Goal: Task Accomplishment & Management: Manage account settings

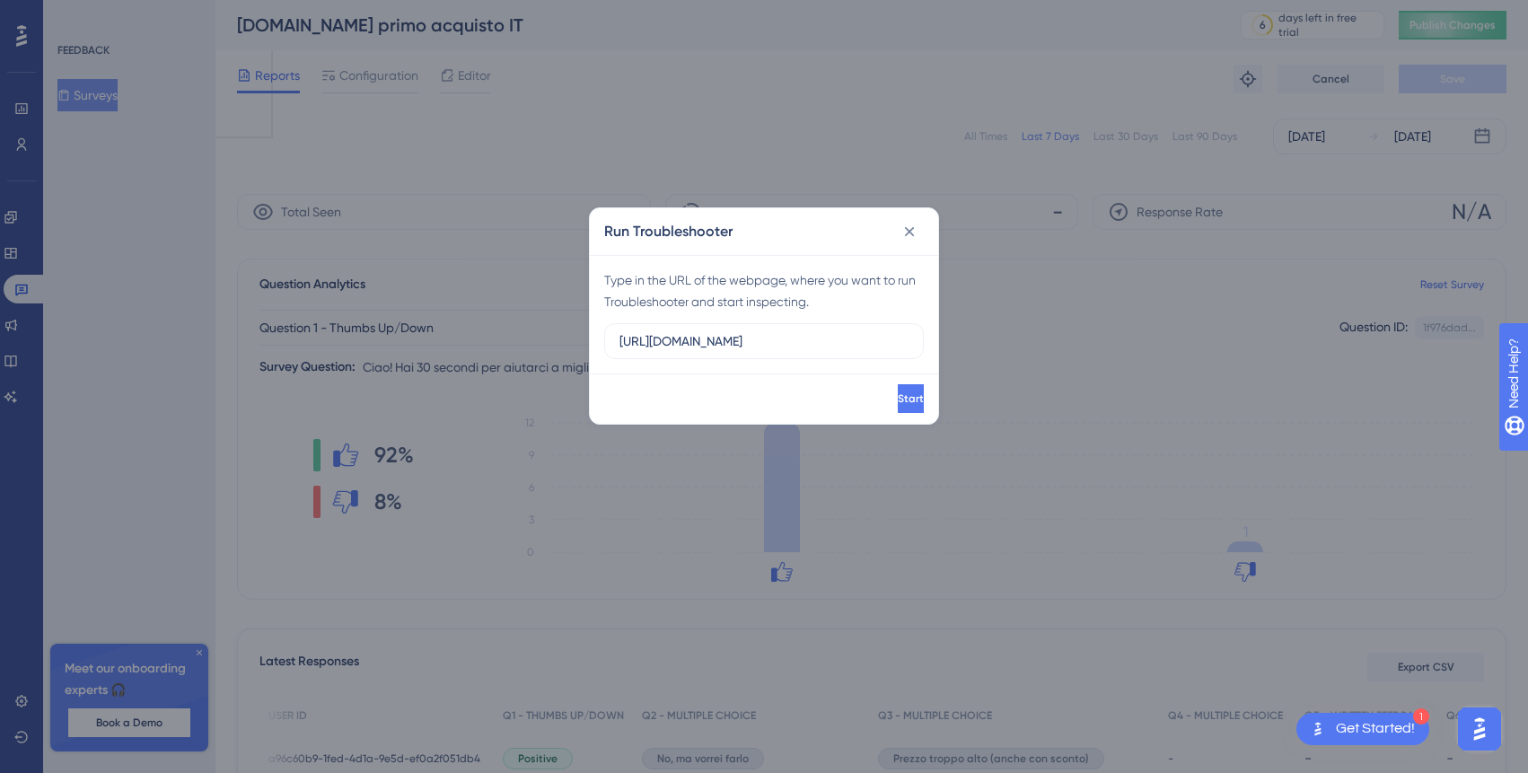
scroll to position [0, 219]
click at [909, 236] on icon at bounding box center [910, 232] width 18 height 18
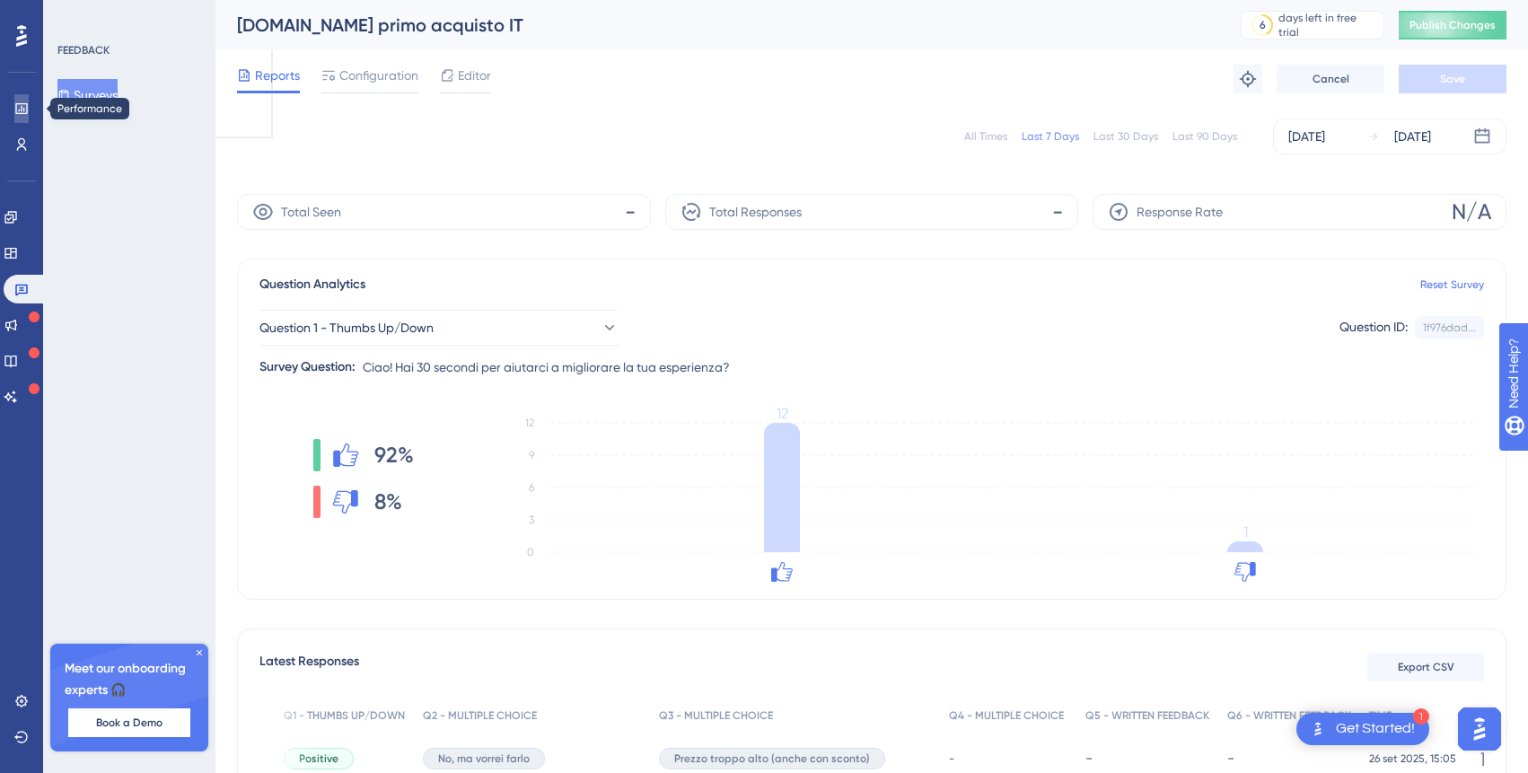
click at [22, 107] on icon at bounding box center [21, 108] width 12 height 11
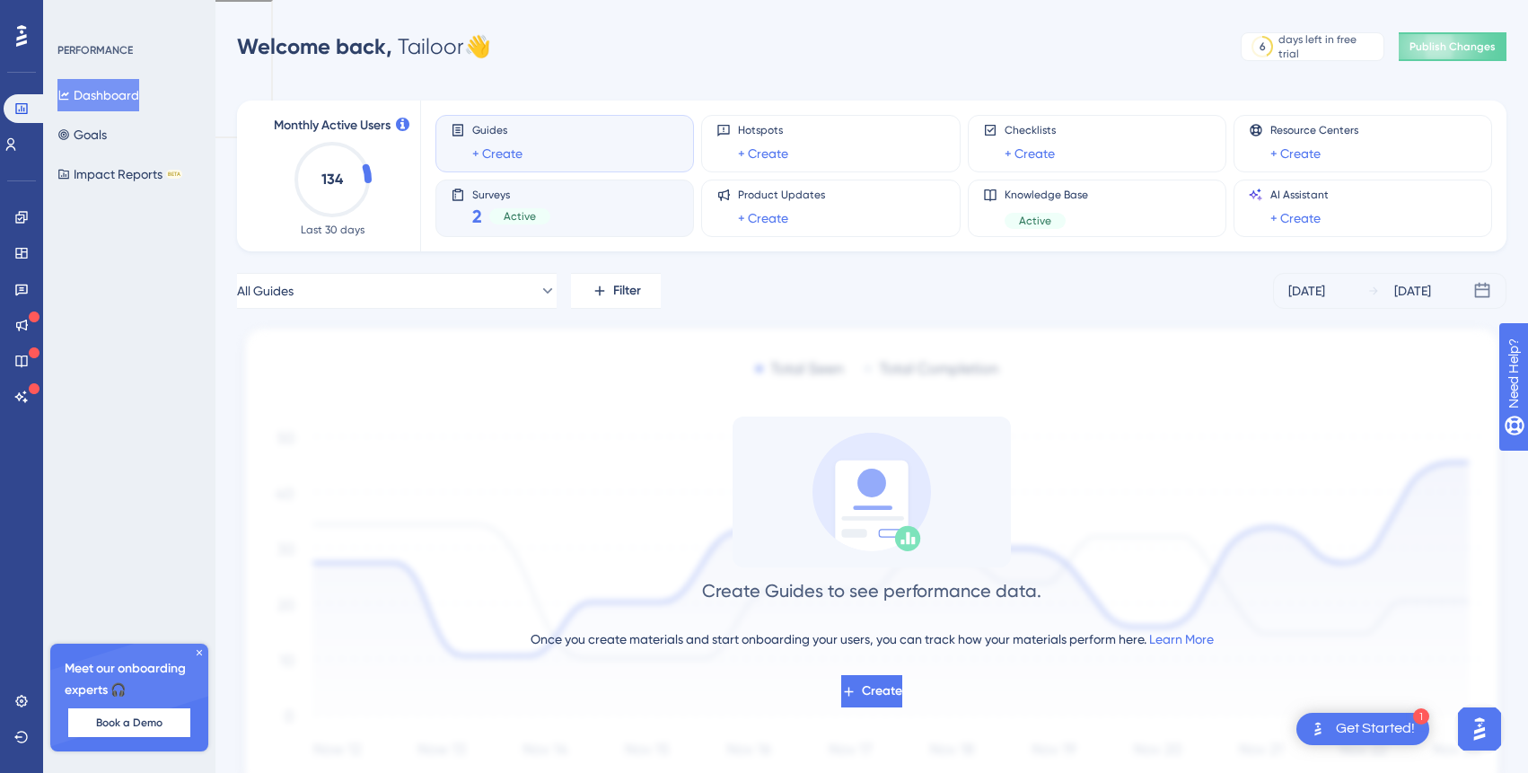
click at [557, 209] on div "Surveys 2 Active" at bounding box center [565, 208] width 228 height 41
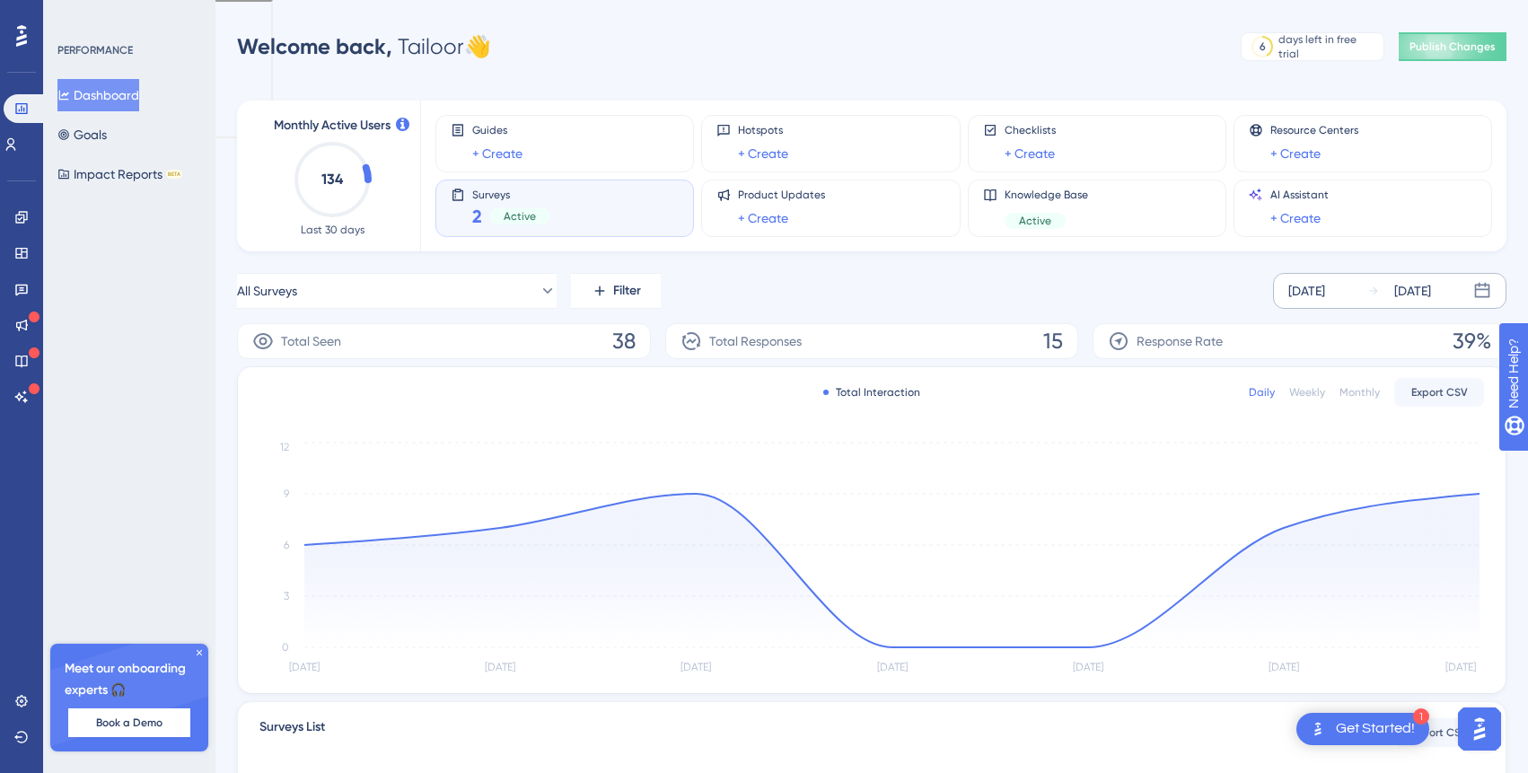
click at [1401, 292] on div "[DATE]" at bounding box center [1412, 291] width 37 height 22
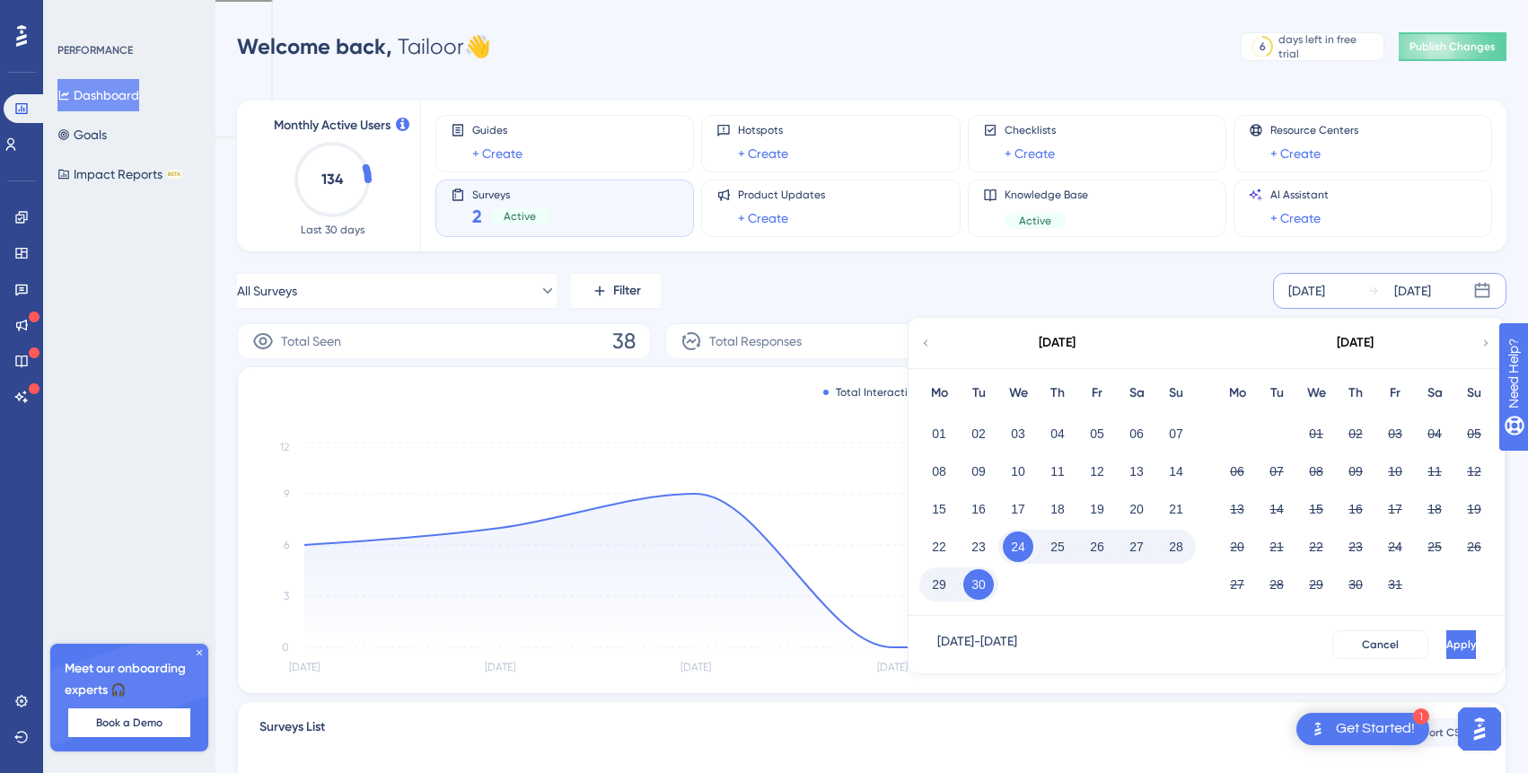
click at [935, 588] on button "29" at bounding box center [939, 584] width 31 height 31
click at [1446, 645] on button "Apply" at bounding box center [1461, 644] width 30 height 29
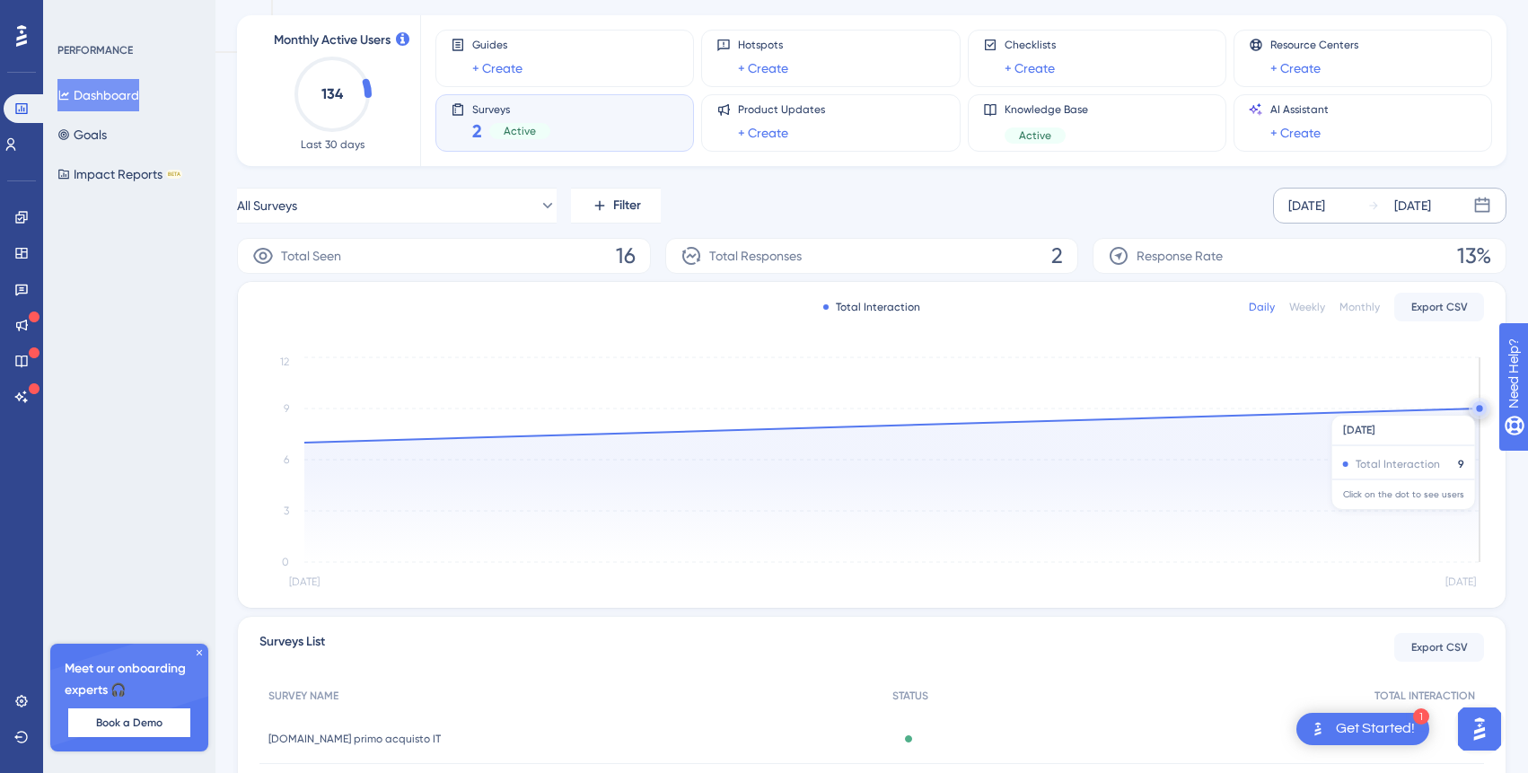
scroll to position [242, 0]
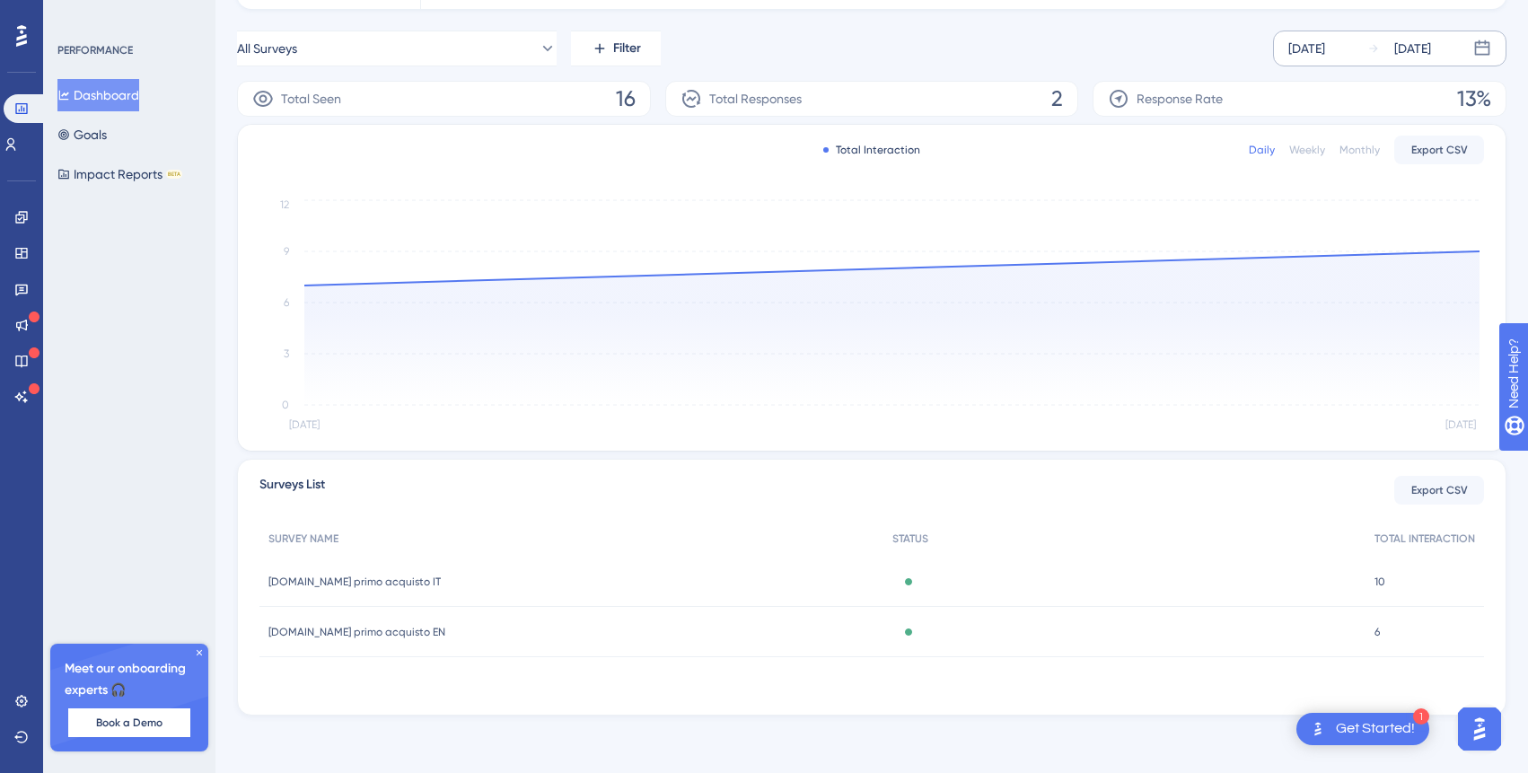
click at [1048, 584] on div "Active" at bounding box center [1124, 582] width 483 height 50
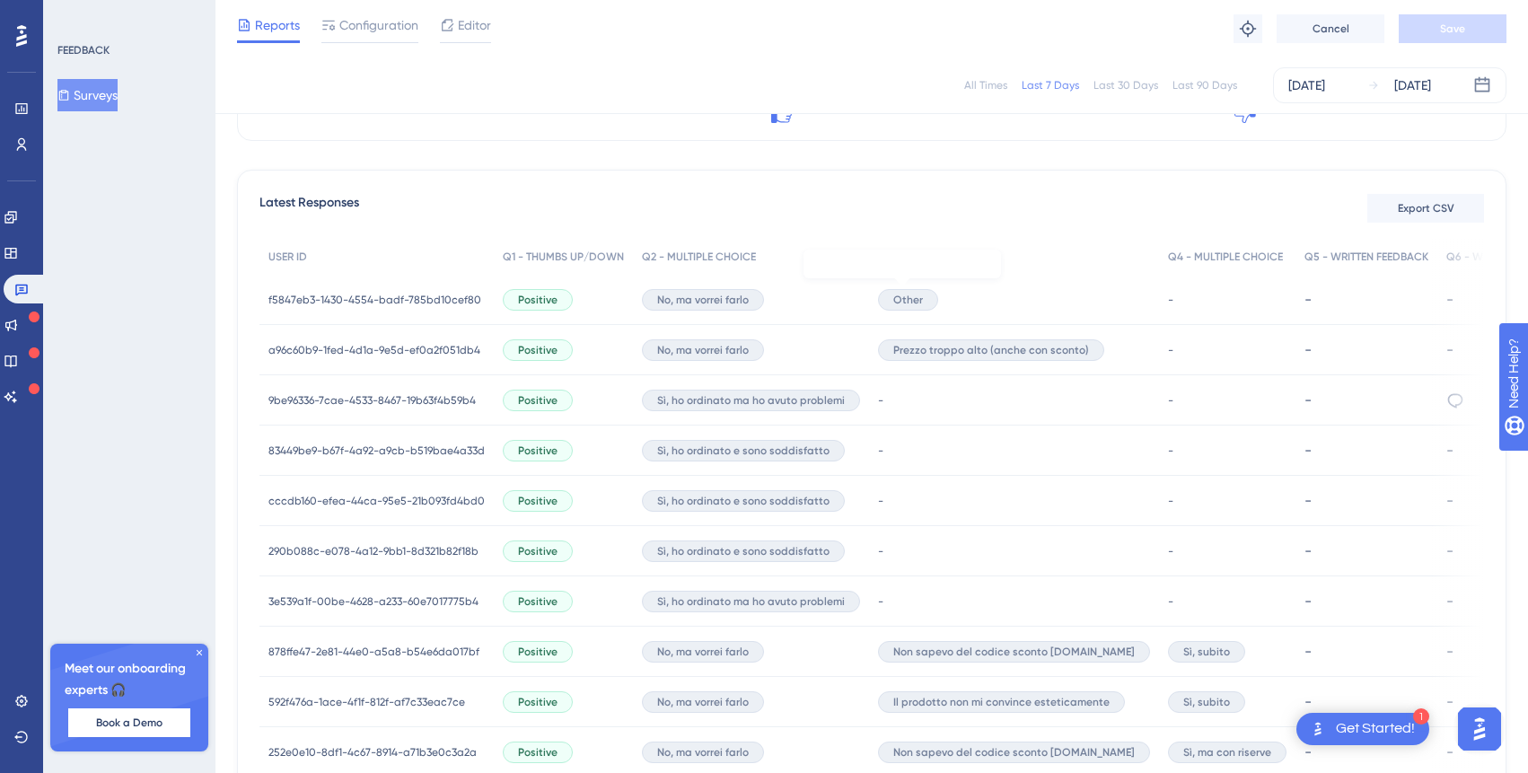
click at [909, 294] on span "Other" at bounding box center [908, 300] width 30 height 14
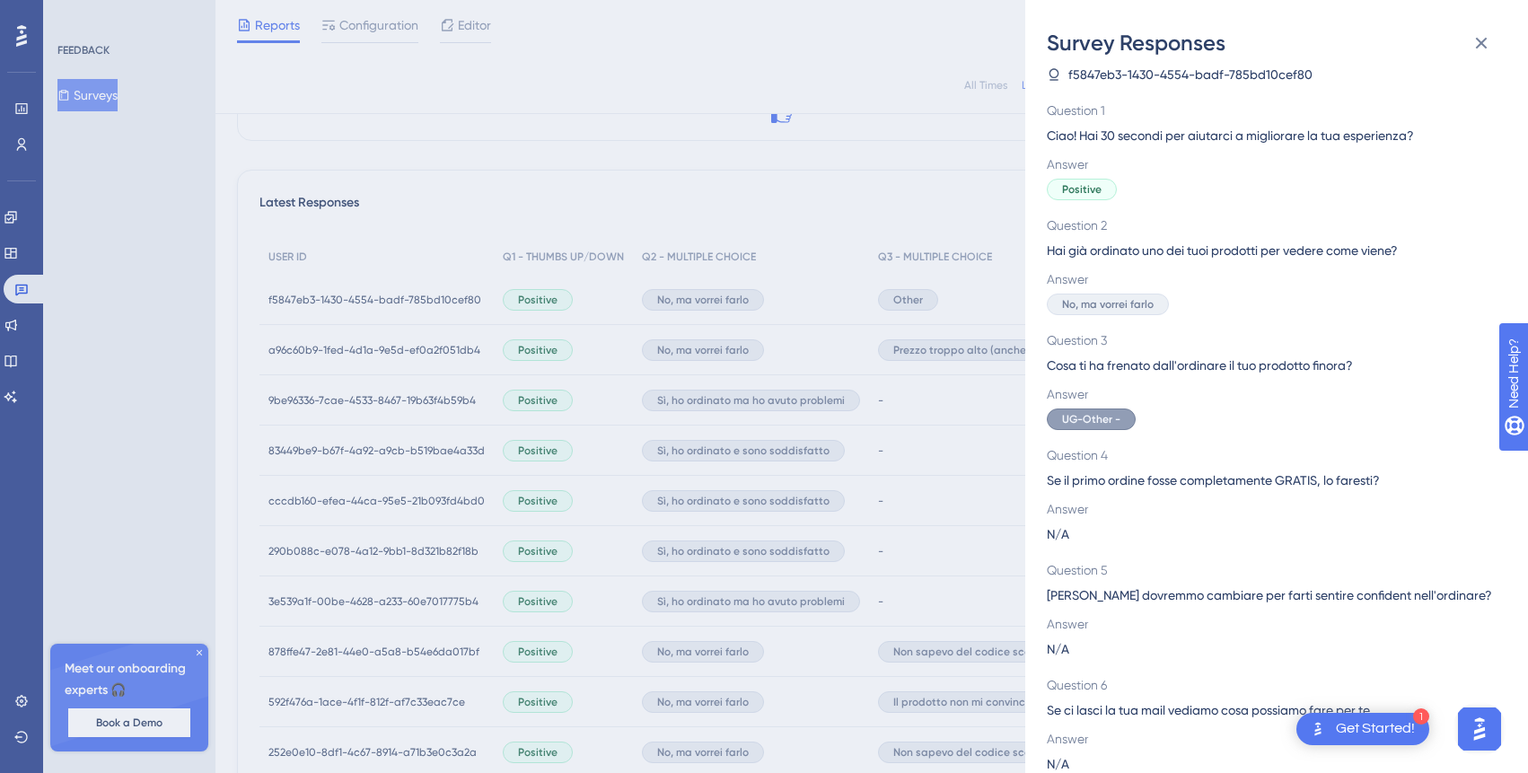
scroll to position [18, 0]
drag, startPoint x: 1117, startPoint y: 364, endPoint x: 1212, endPoint y: 364, distance: 95.2
click at [1212, 364] on span "Cosa ti ha frenato dall'ordinare il tuo prodotto finora?" at bounding box center [1269, 363] width 445 height 22
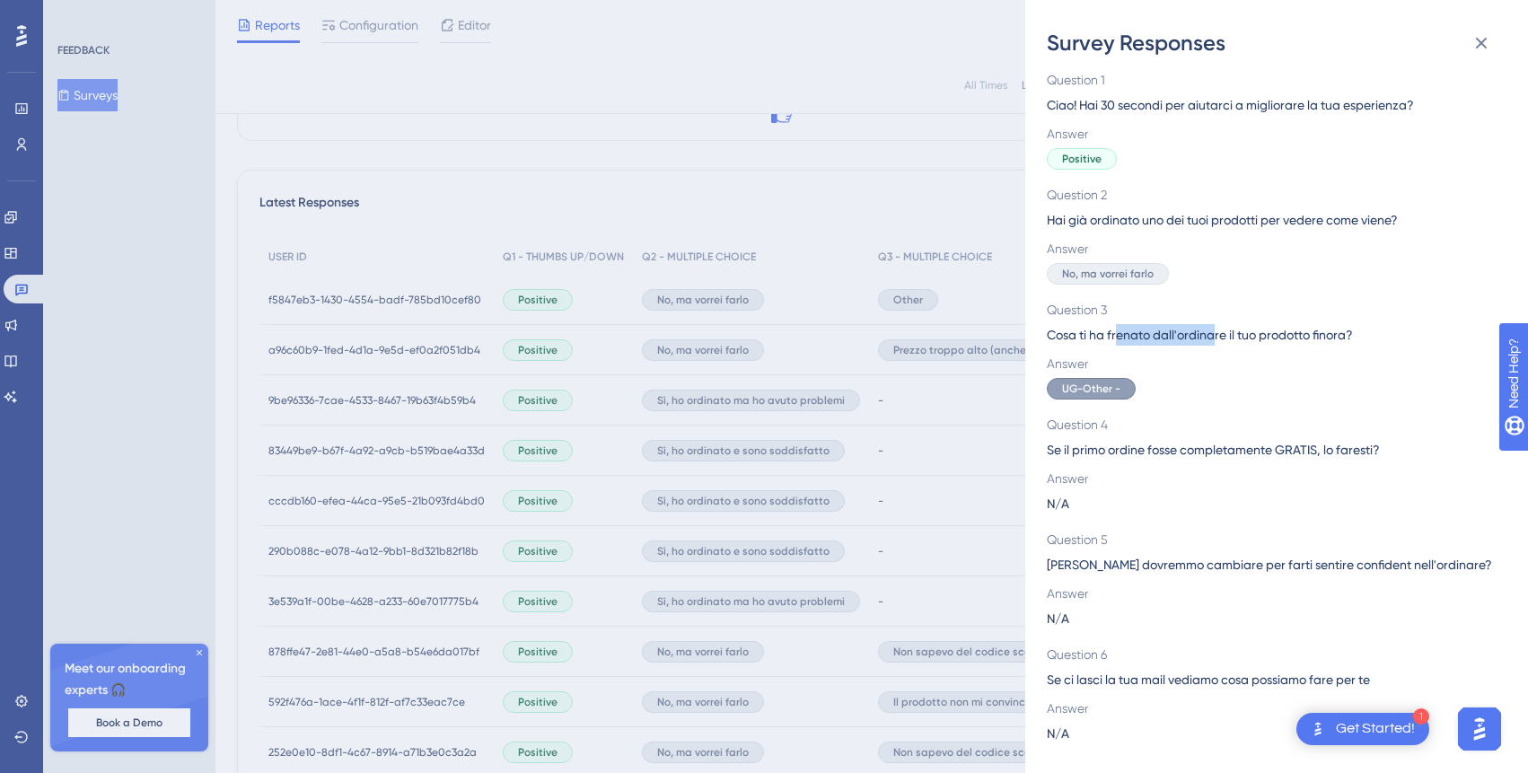
scroll to position [36, 0]
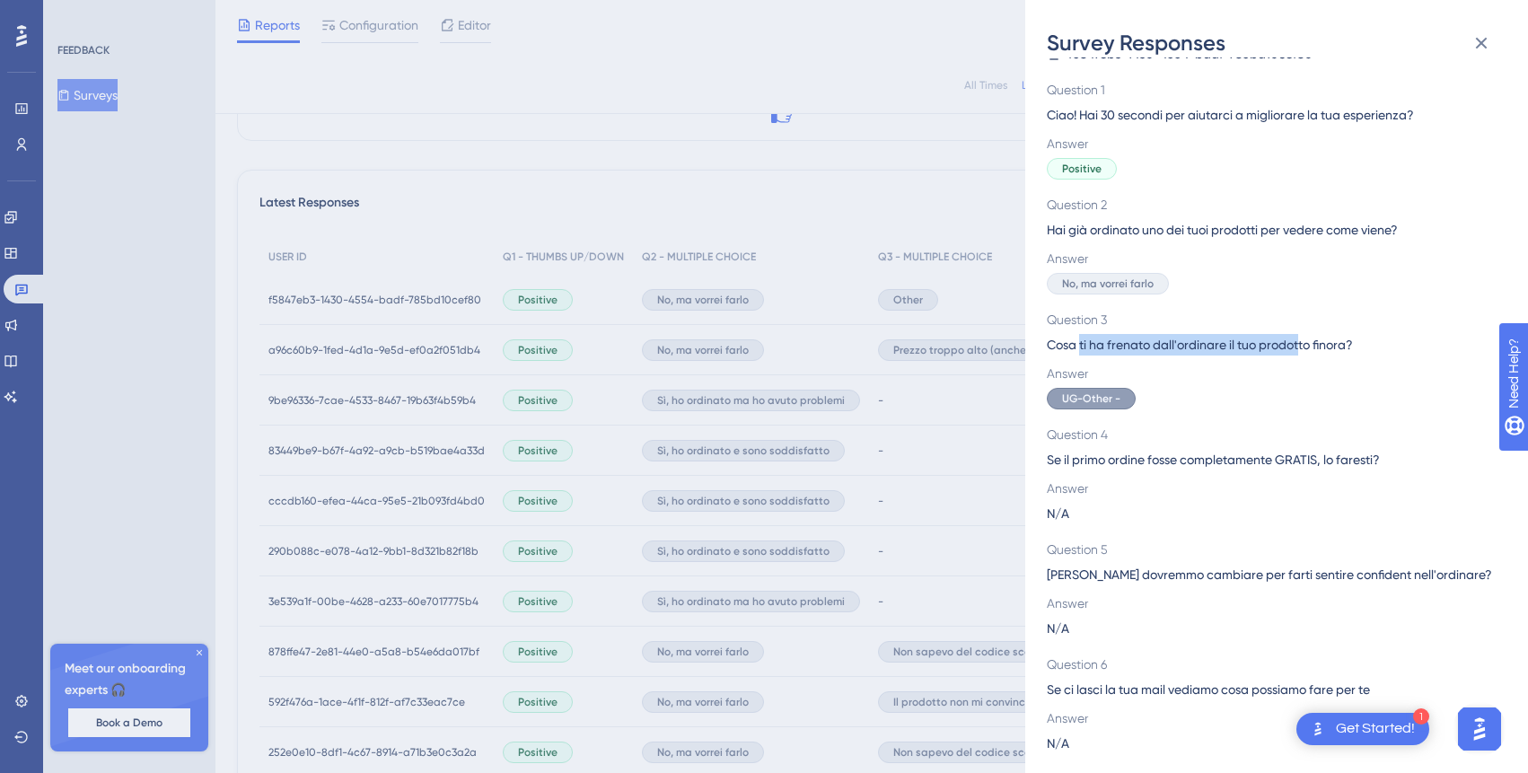
drag, startPoint x: 1081, startPoint y: 347, endPoint x: 1301, endPoint y: 345, distance: 220.0
click at [1301, 345] on span "Cosa ti ha frenato dall'ordinare il tuo prodotto finora?" at bounding box center [1269, 345] width 445 height 22
click at [983, 435] on div "Survey Responses f5847eb3-1430-4554-badf-785bd10cef80 Question 1 Ciao! Hai 30 s…" at bounding box center [764, 386] width 1528 height 773
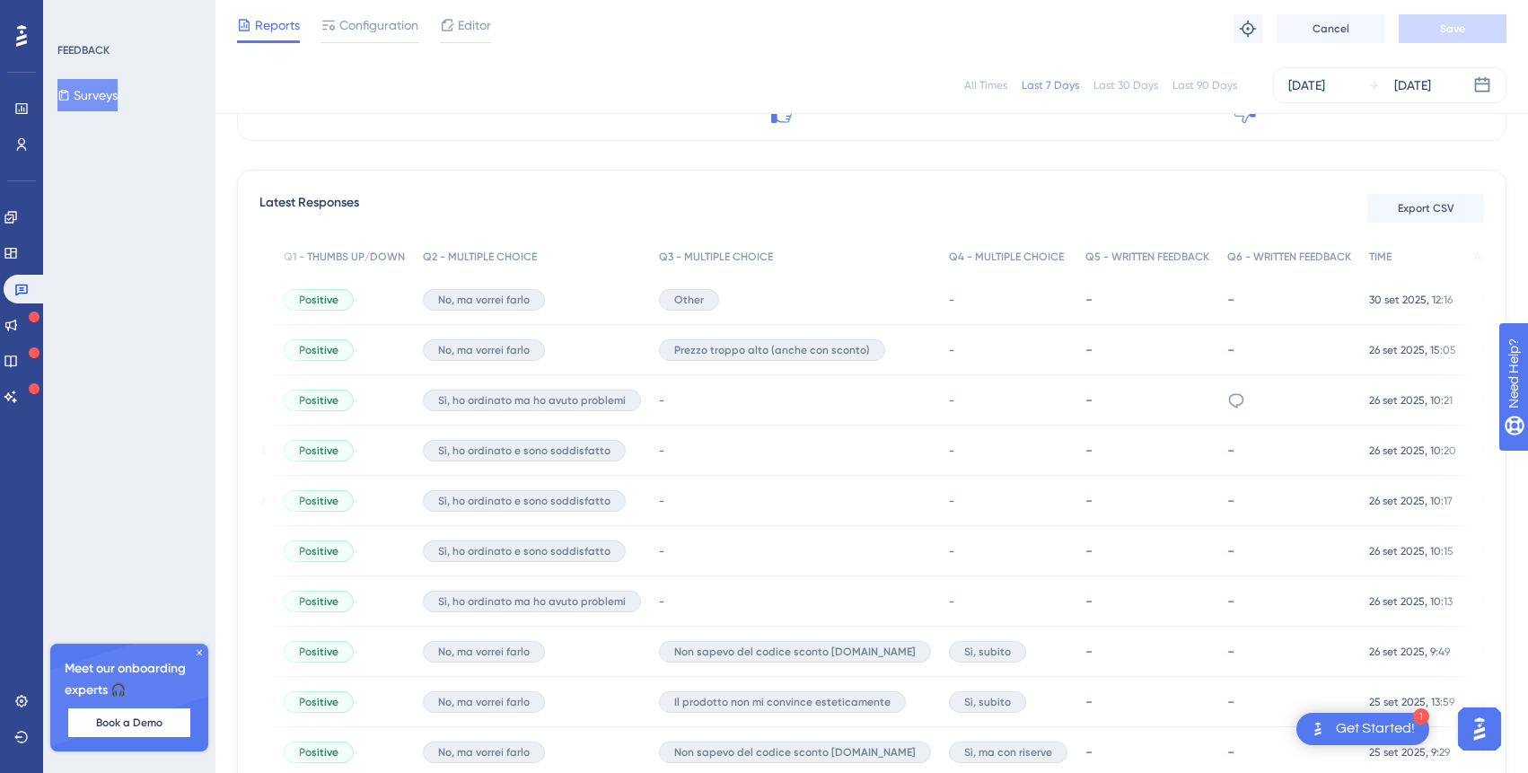
scroll to position [0, 0]
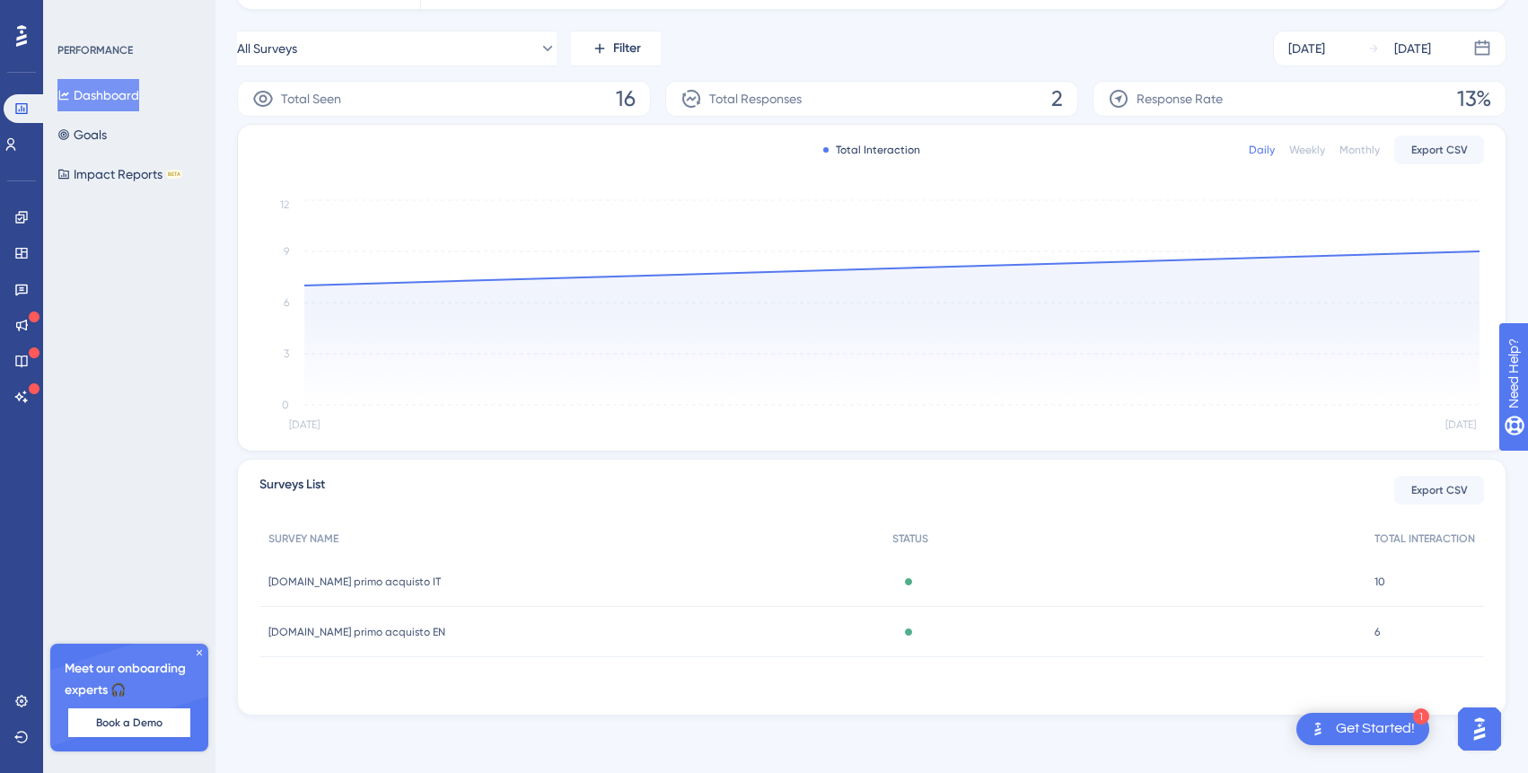
scroll to position [242, 0]
click at [380, 632] on span "[DOMAIN_NAME] primo acquisto EN" at bounding box center [356, 632] width 177 height 14
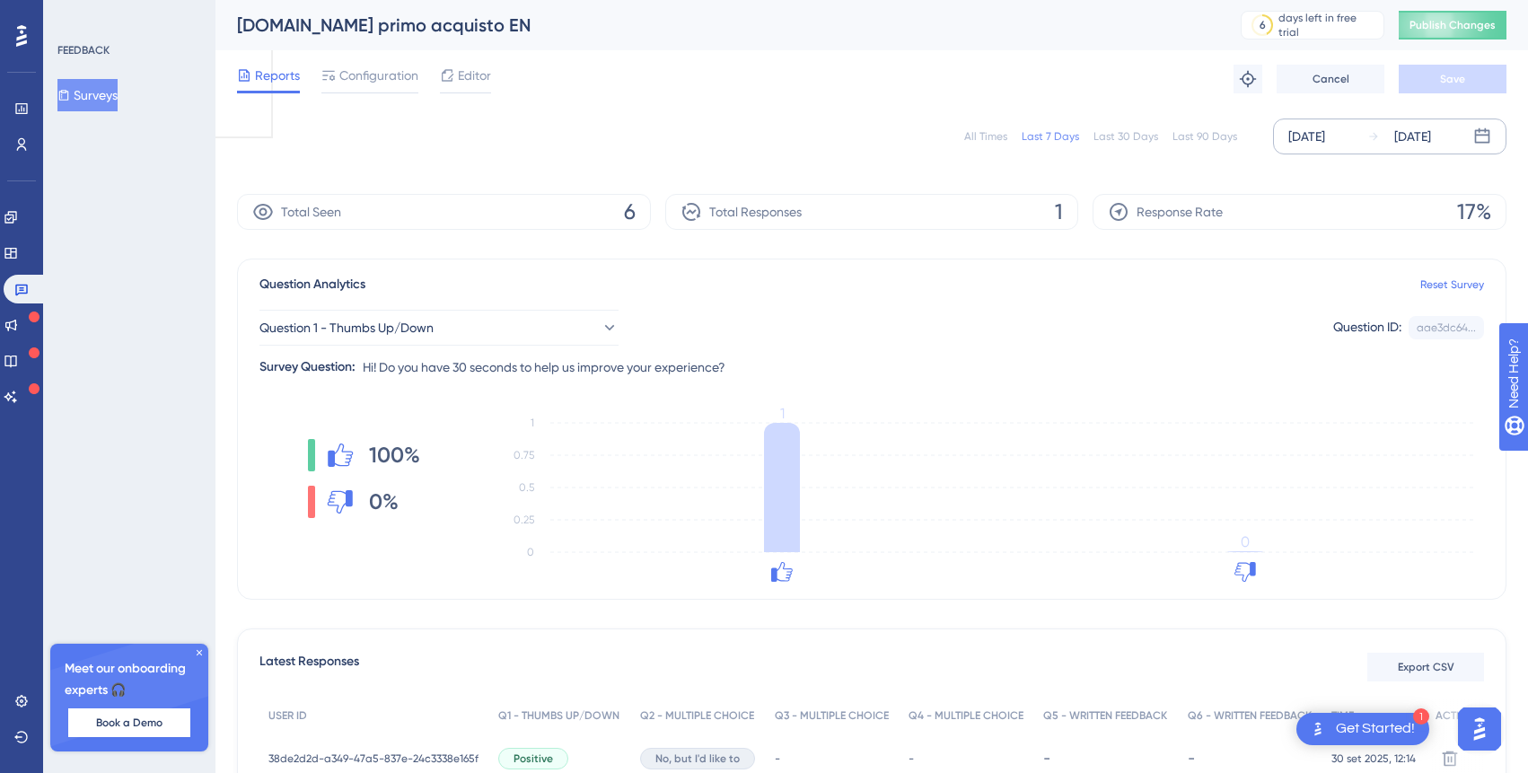
click at [1422, 136] on div "[DATE]" at bounding box center [1412, 137] width 37 height 22
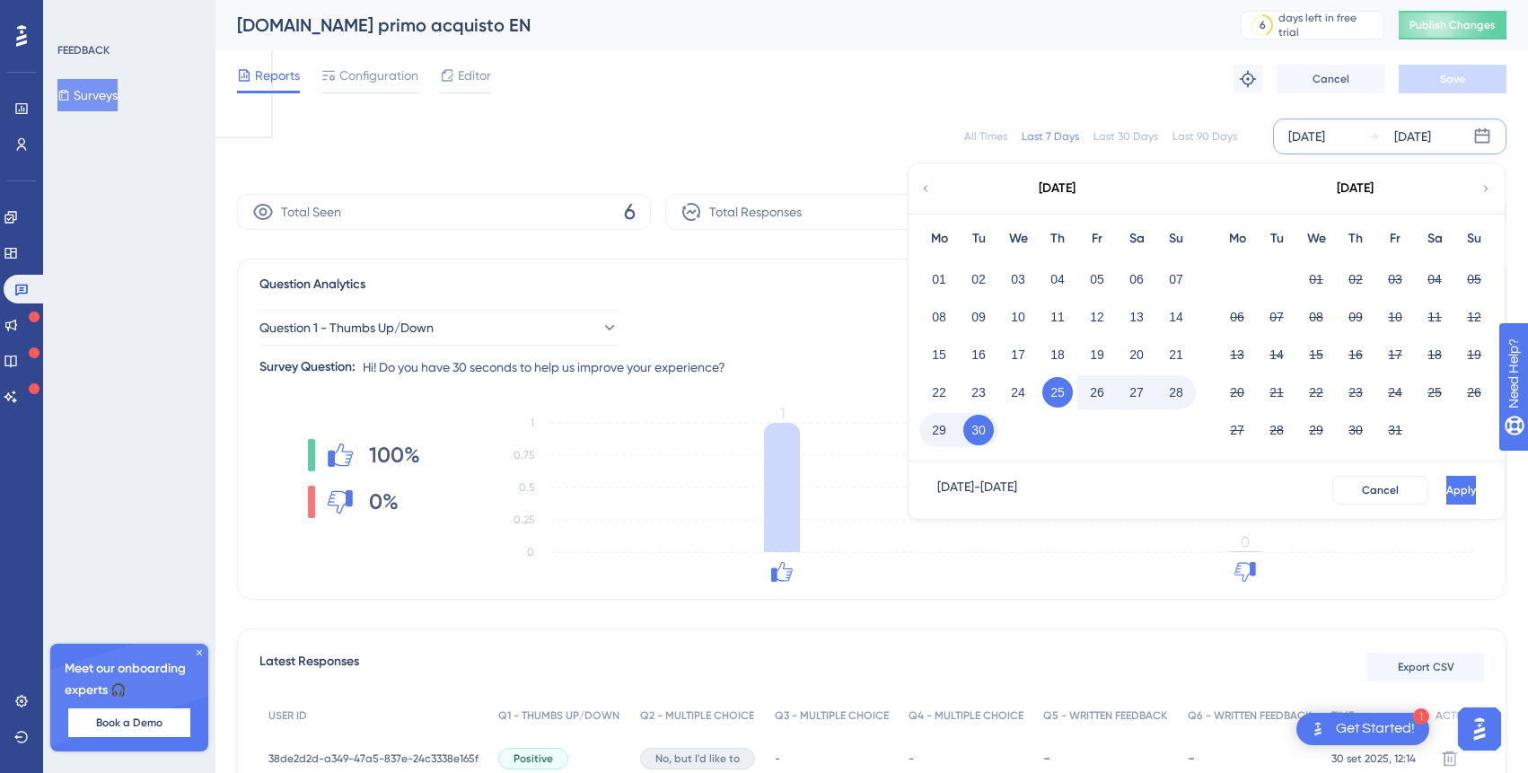
click at [936, 430] on button "29" at bounding box center [939, 430] width 31 height 31
click at [975, 430] on button "30" at bounding box center [978, 430] width 31 height 31
click at [1436, 512] on div "[DATE] - [DATE] Cancel Apply" at bounding box center [1207, 489] width 596 height 57
click at [1445, 491] on span "Apply" at bounding box center [1460, 490] width 30 height 14
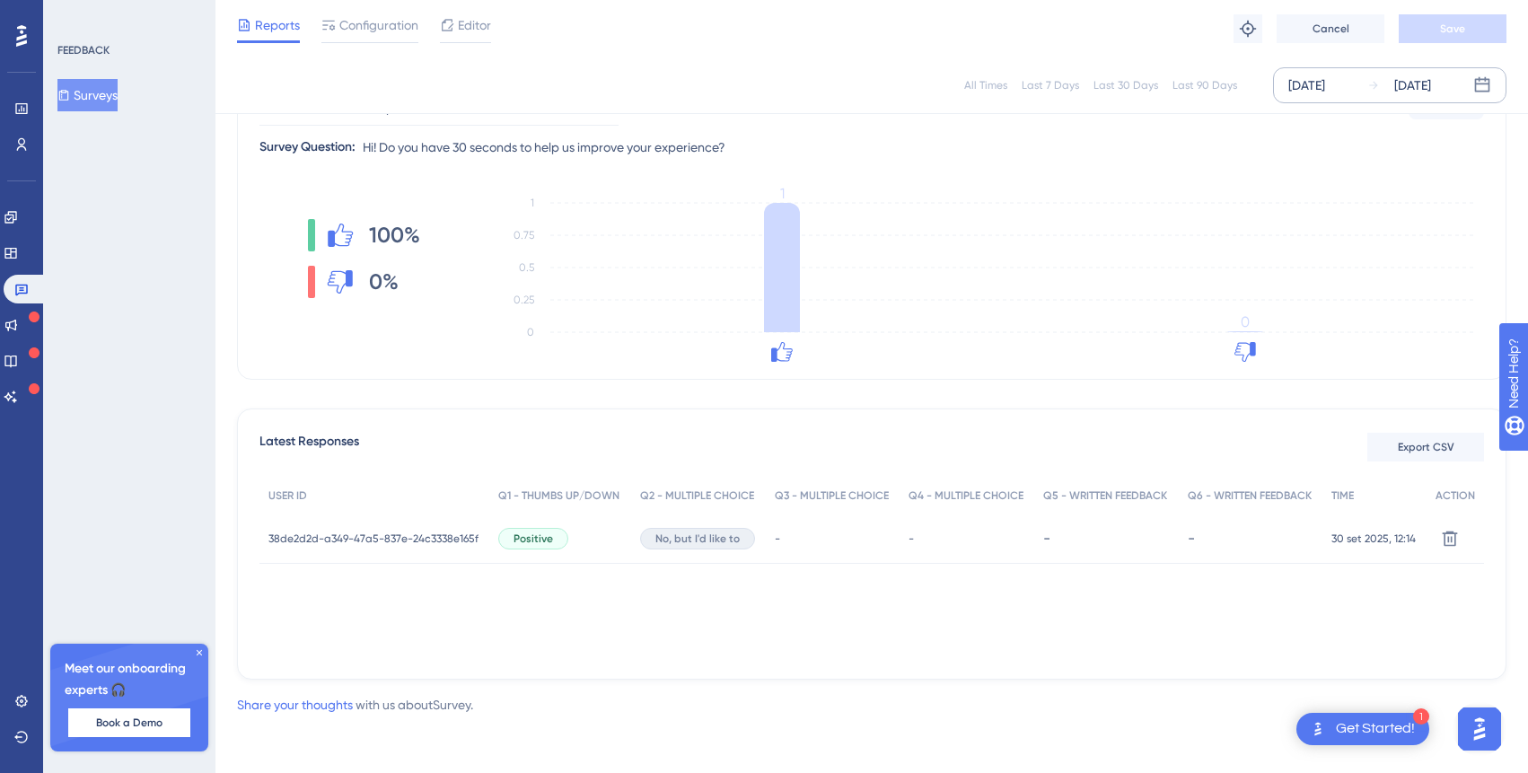
click at [707, 540] on span "No, but I'd like to" at bounding box center [697, 539] width 84 height 14
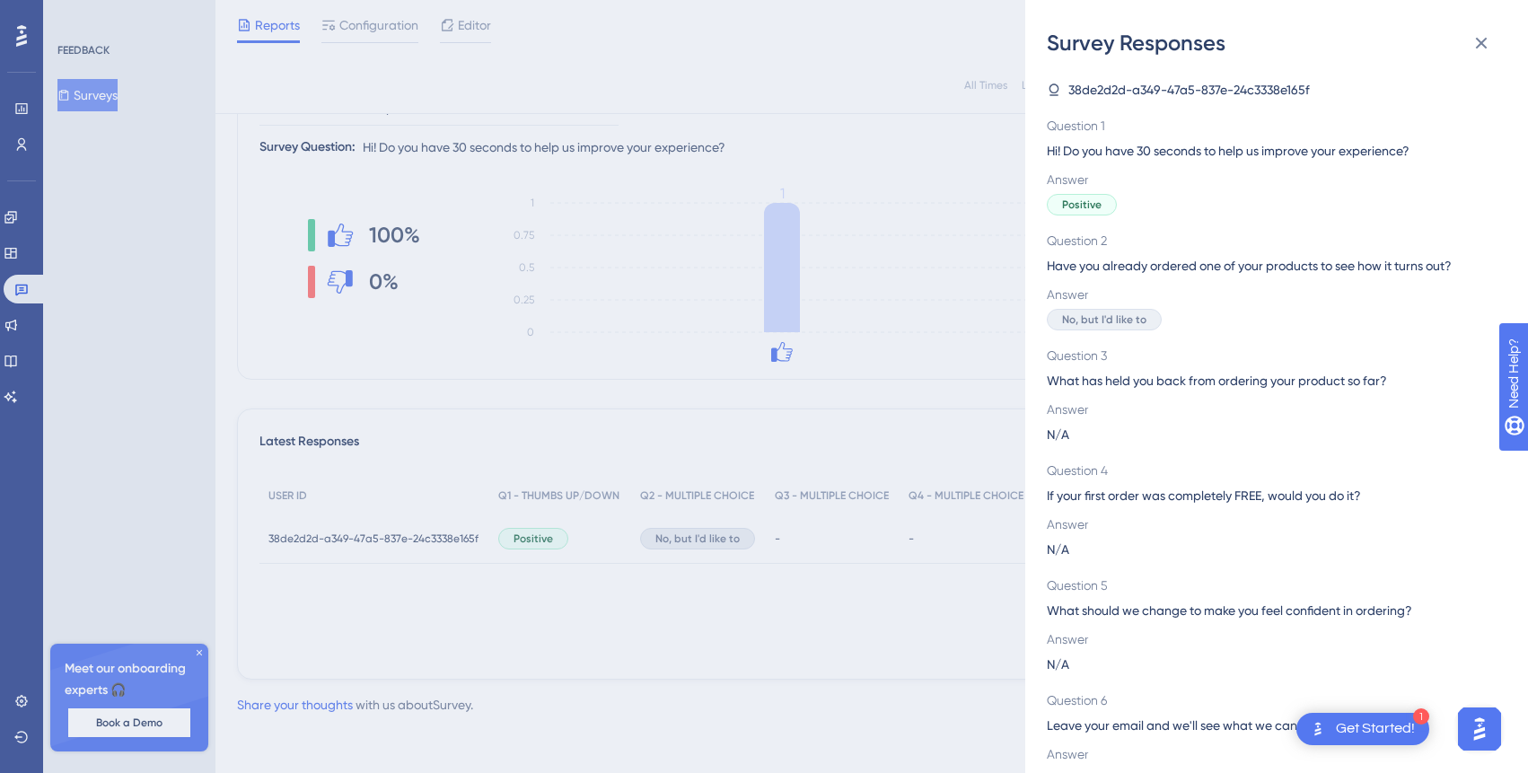
click at [494, 280] on div "Survey Responses 38de2d2d-a349-47a5-837e-24c3338e165f Question 1 Hi! Do you hav…" at bounding box center [764, 386] width 1528 height 773
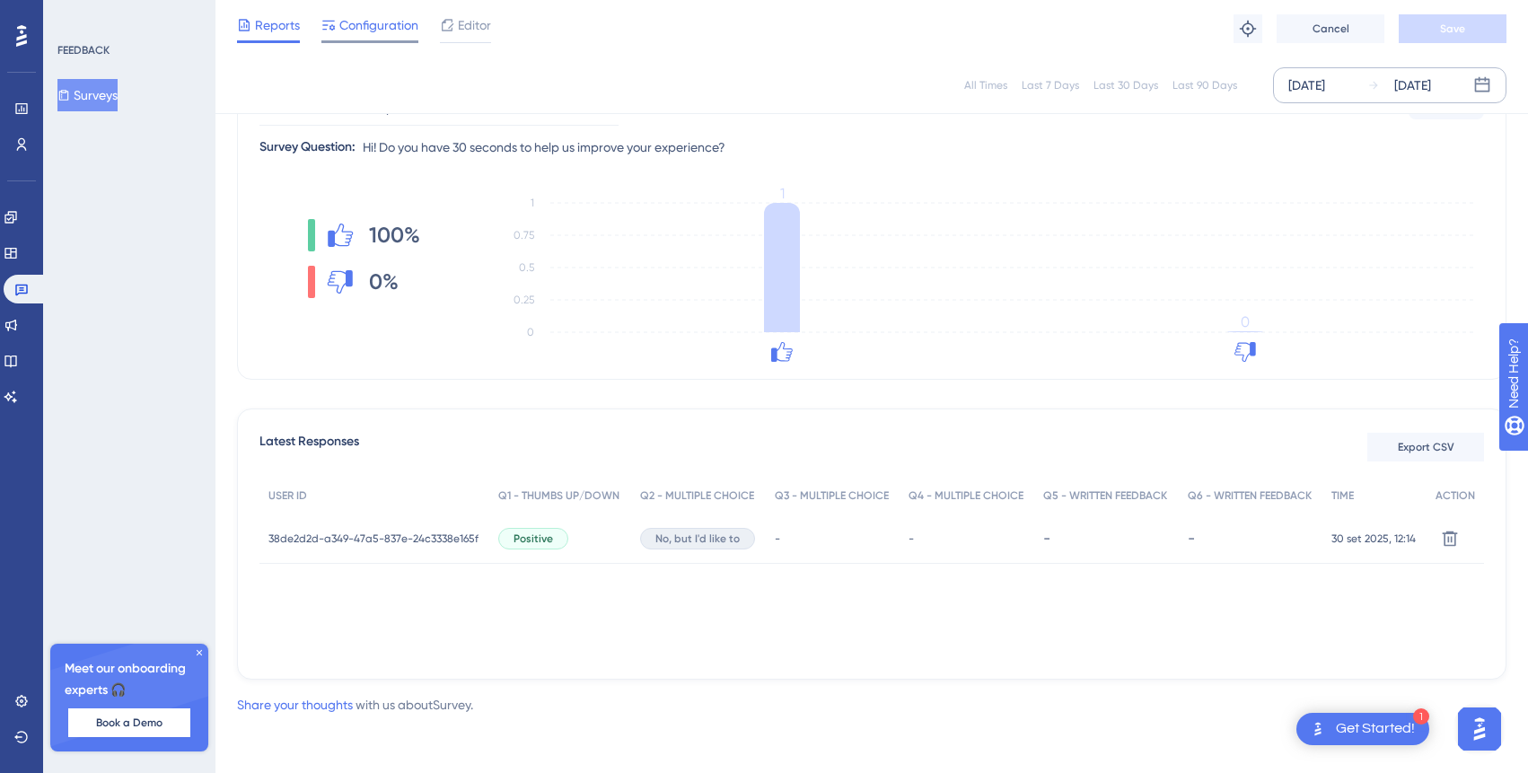
click at [382, 26] on span "Configuration" at bounding box center [378, 25] width 79 height 22
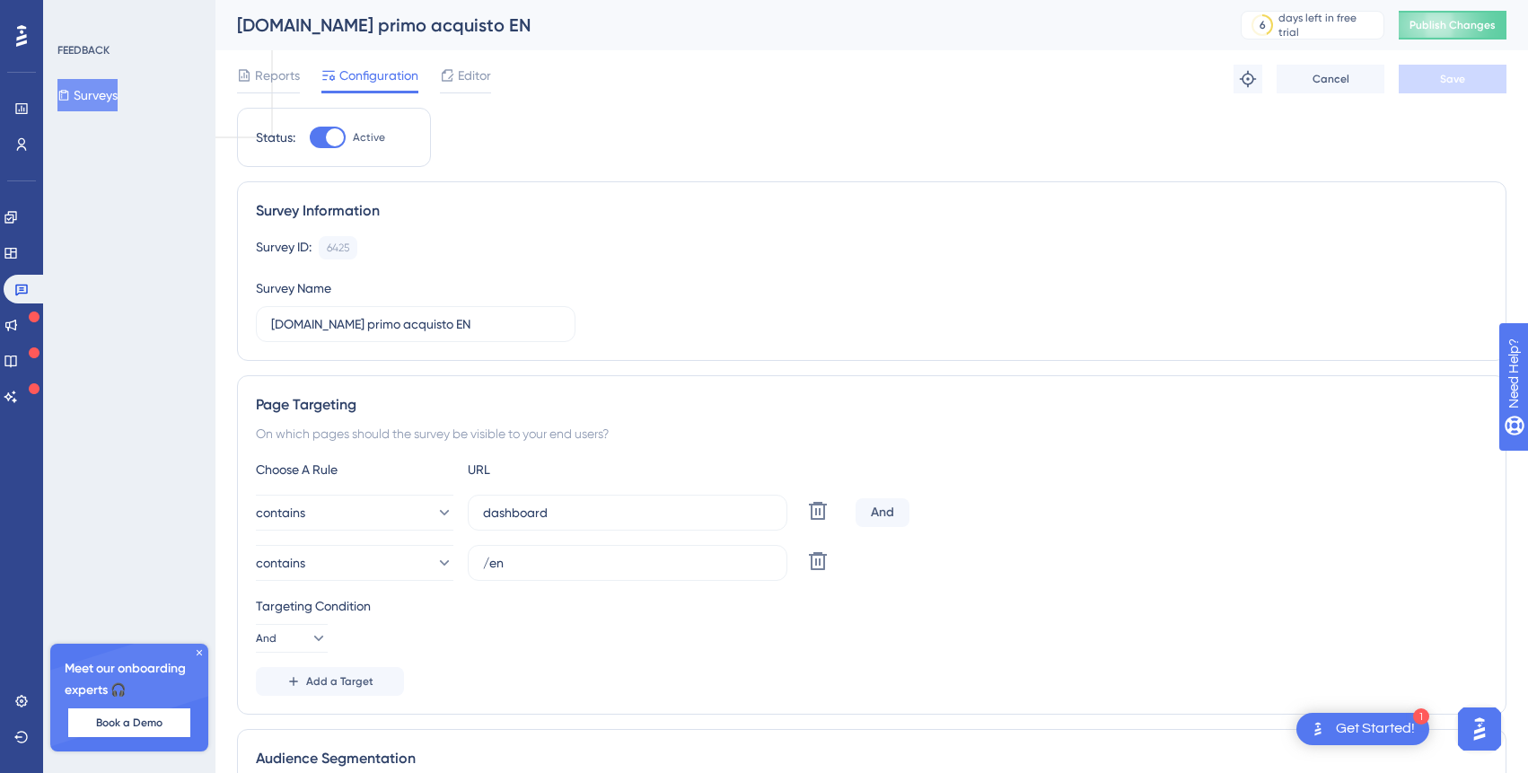
click at [469, 62] on div "Reports Configuration Editor Troubleshoot Cancel Save" at bounding box center [872, 78] width 1270 height 57
click at [470, 75] on span "Editor" at bounding box center [474, 76] width 33 height 22
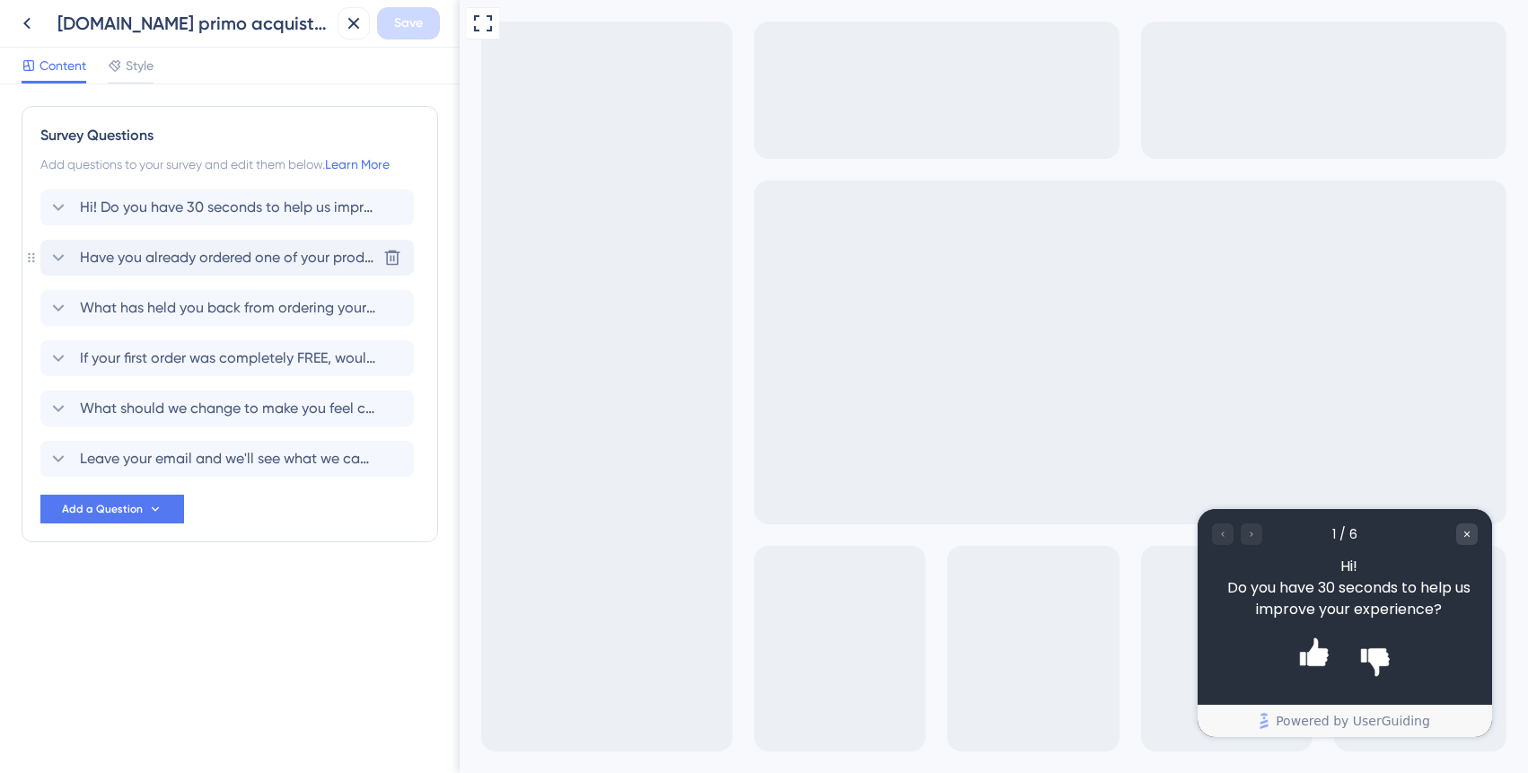
click at [307, 260] on span "Have you already ordered one of your products to see how it turns out?" at bounding box center [228, 258] width 296 height 22
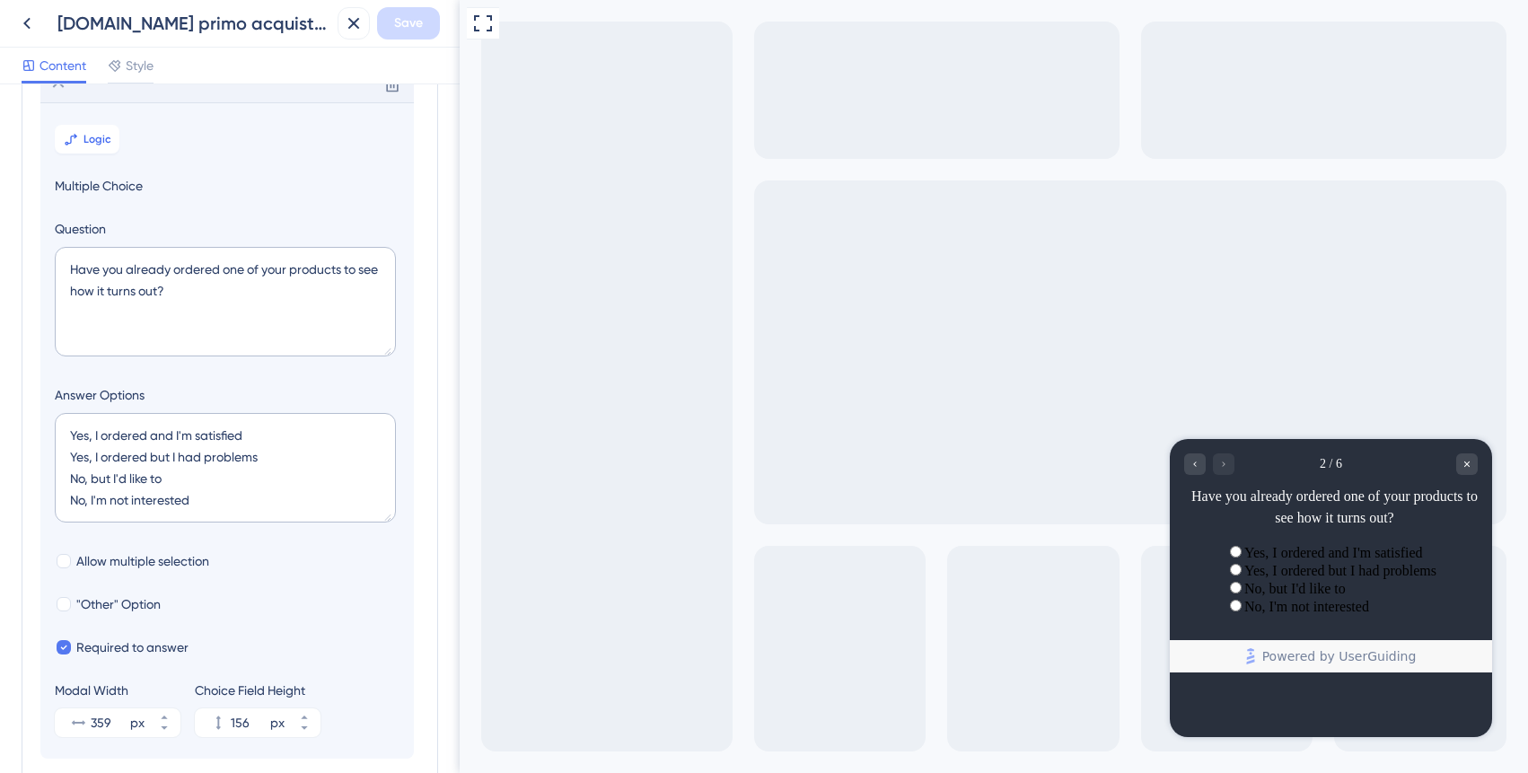
scroll to position [154, 0]
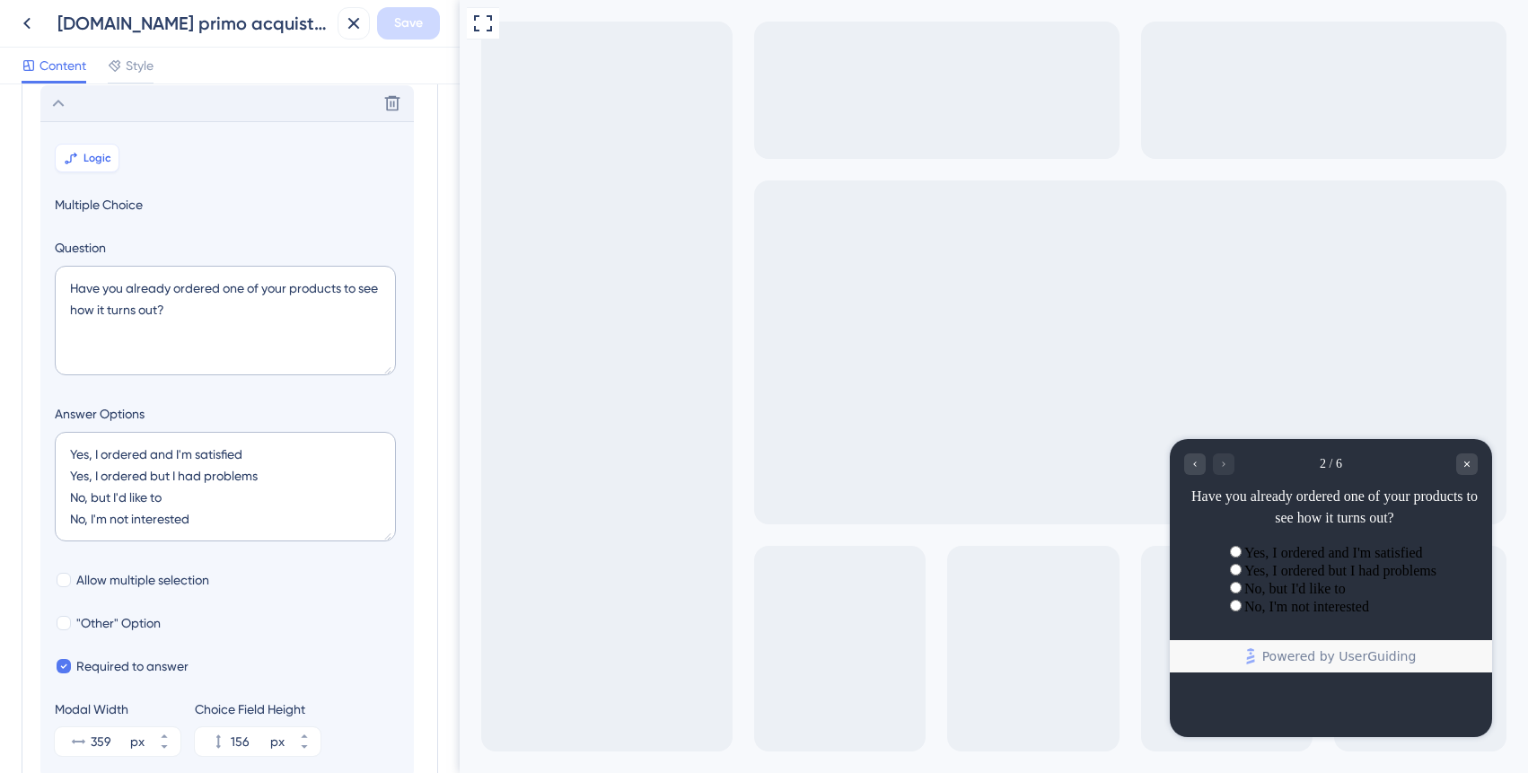
click at [102, 158] on span "Logic" at bounding box center [97, 158] width 28 height 14
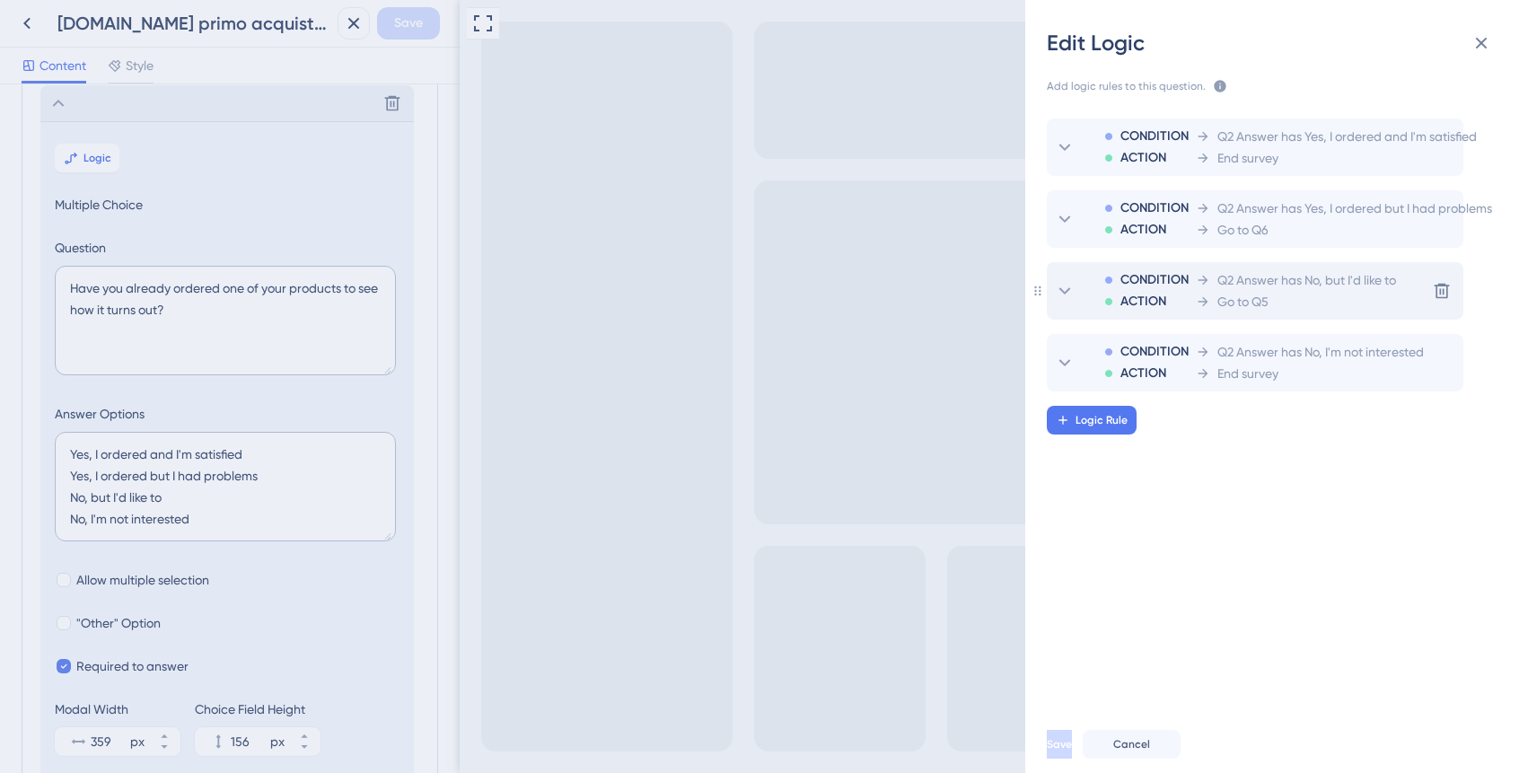
click at [1286, 286] on span "Q2 Answer has No, but I'd like to" at bounding box center [1306, 280] width 179 height 22
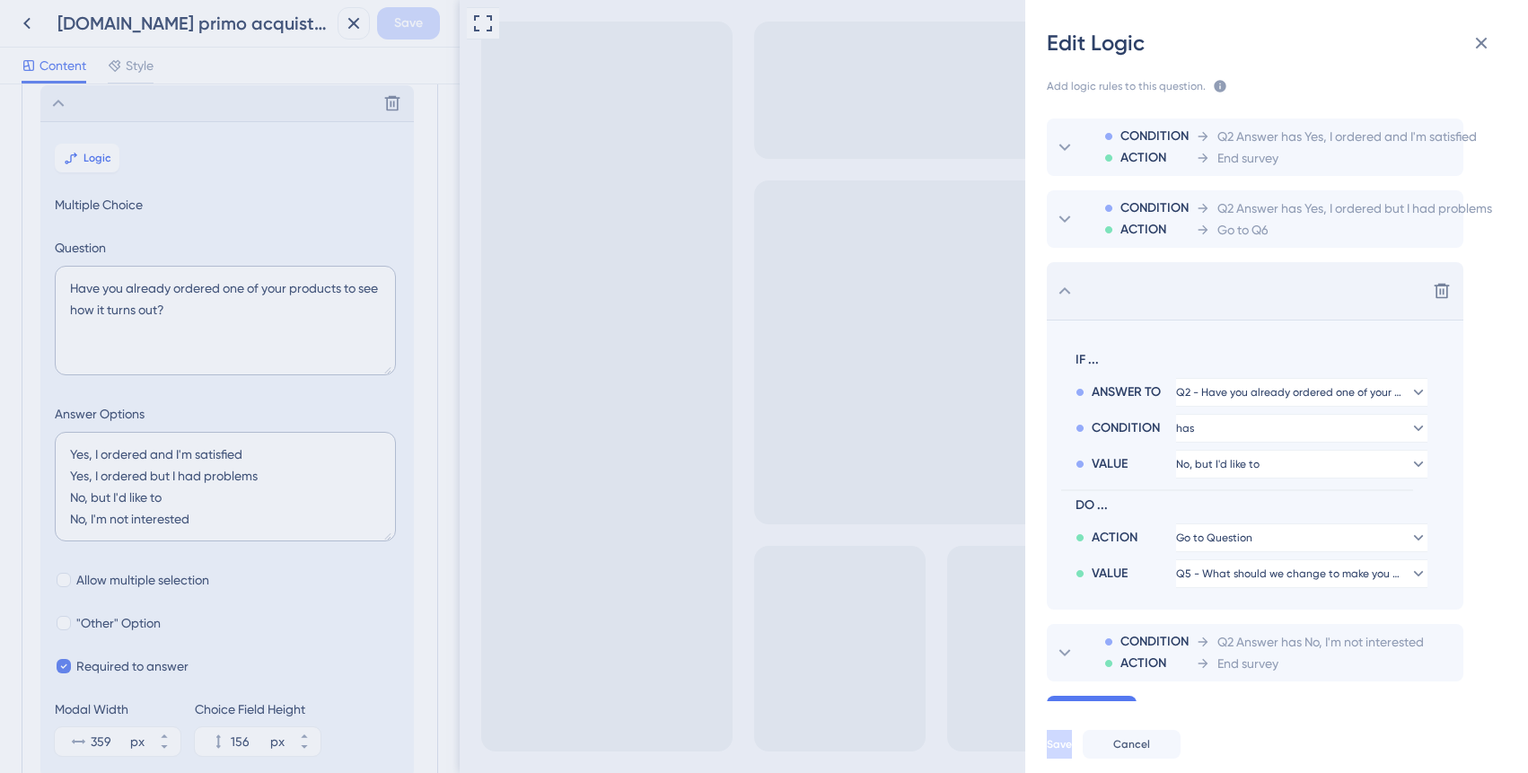
scroll to position [23, 0]
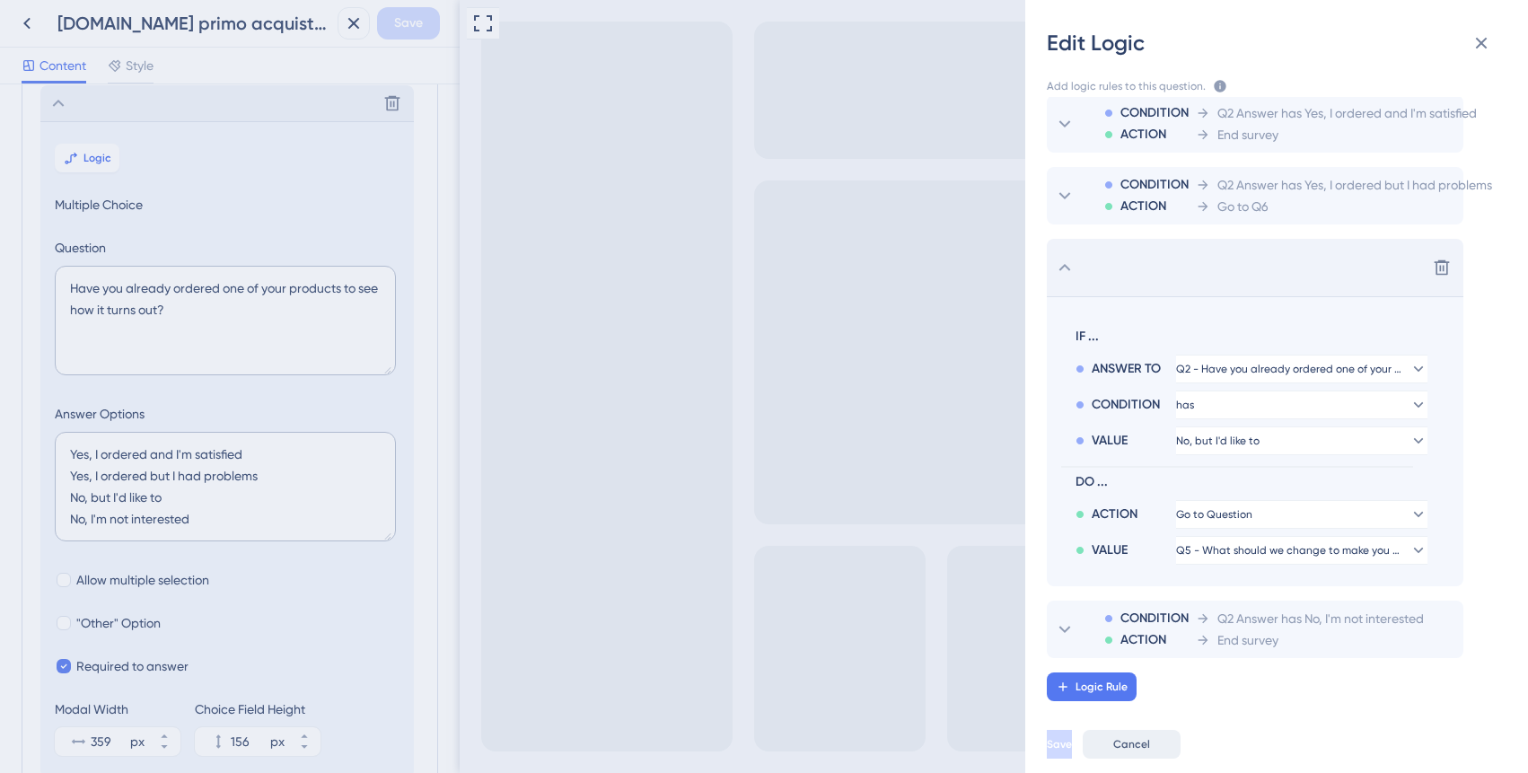
click at [1150, 737] on span "Cancel" at bounding box center [1131, 744] width 37 height 14
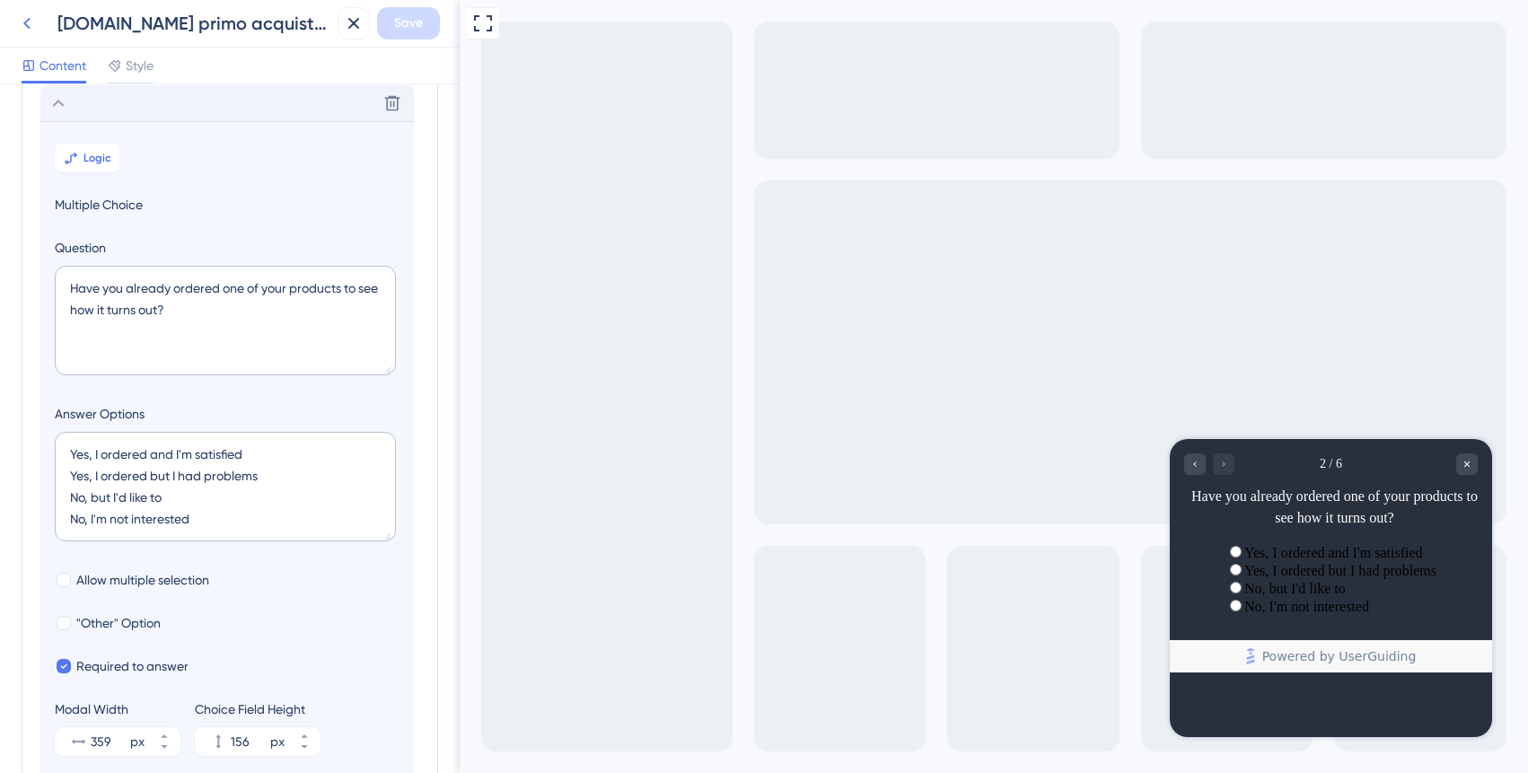
click at [30, 24] on icon at bounding box center [27, 24] width 22 height 22
